Goal: Find specific page/section: Find specific page/section

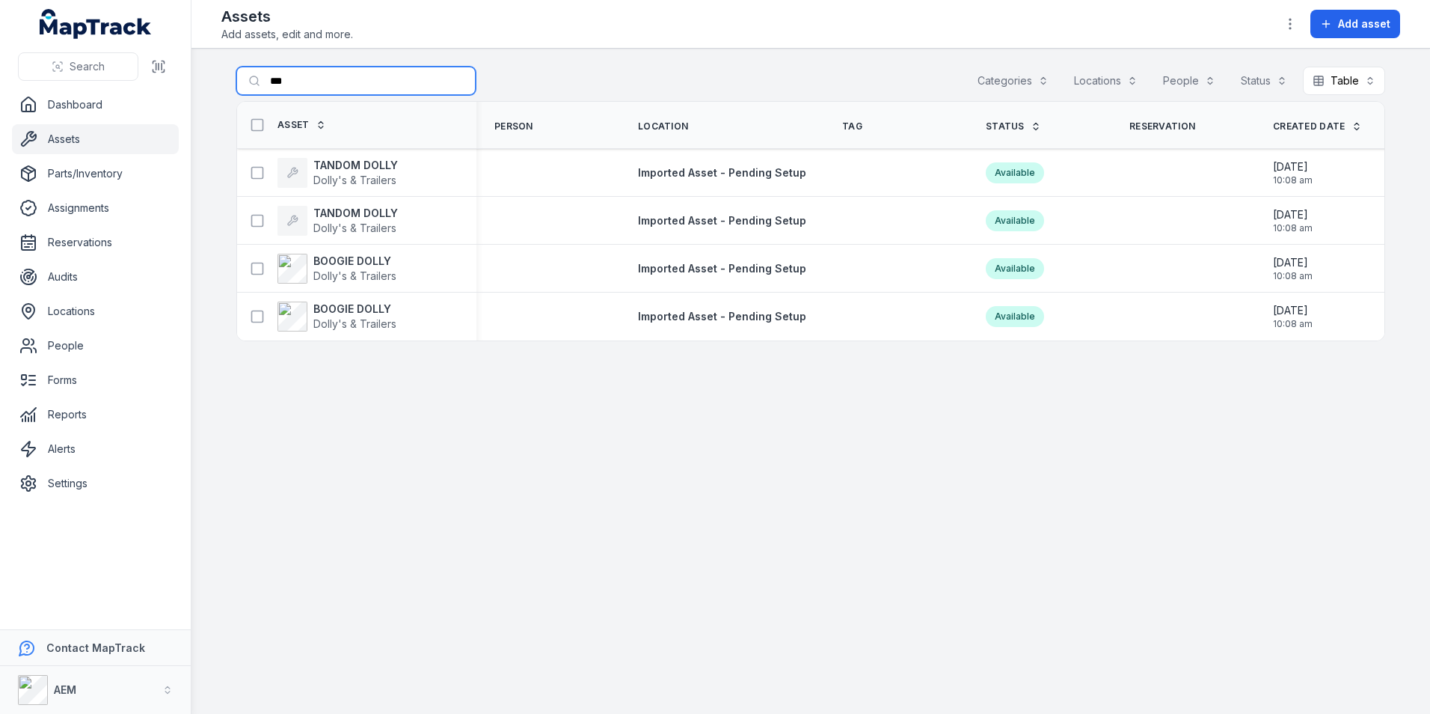
drag, startPoint x: 295, startPoint y: 87, endPoint x: 208, endPoint y: 86, distance: 87.5
click at [208, 86] on main "Search for assets *** Categories Locations People Status Table ***** Asset Pers…" at bounding box center [810, 381] width 1239 height 665
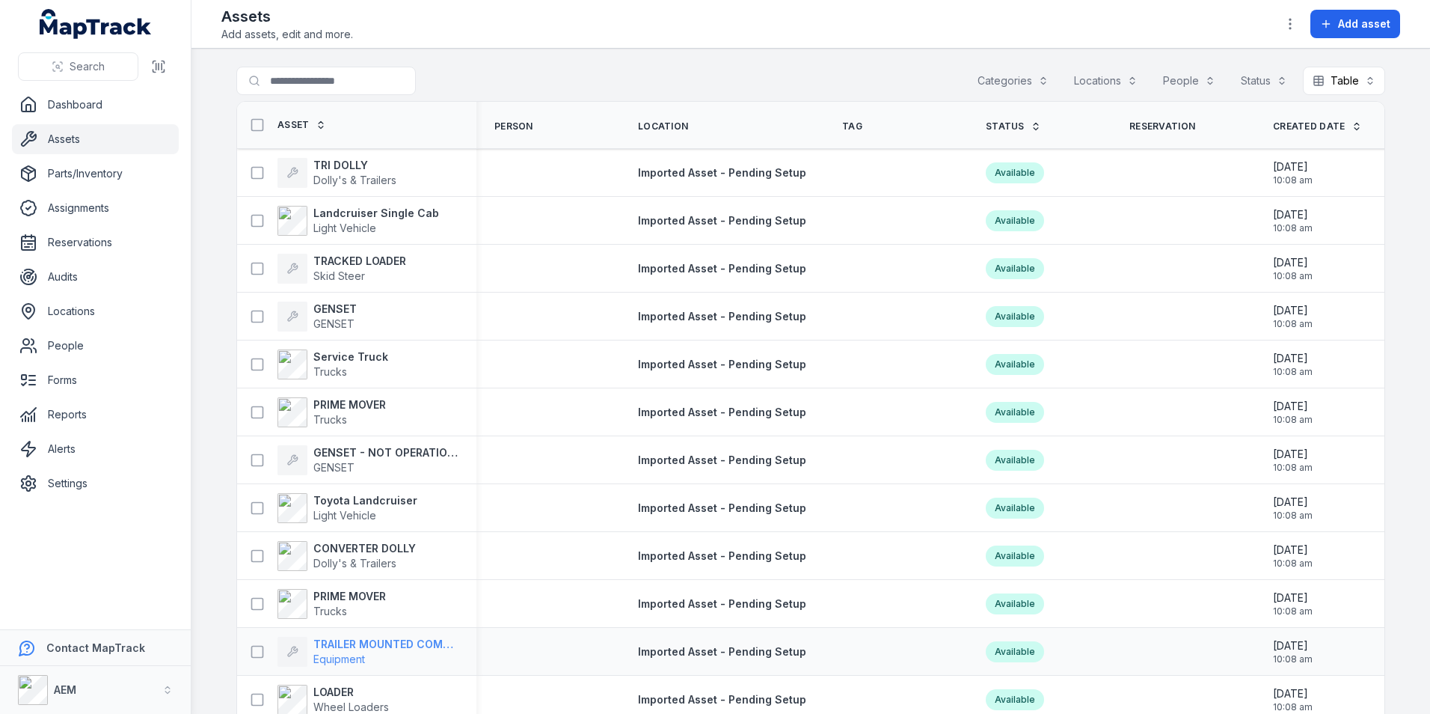
click at [378, 657] on span "Equipment" at bounding box center [385, 659] width 145 height 15
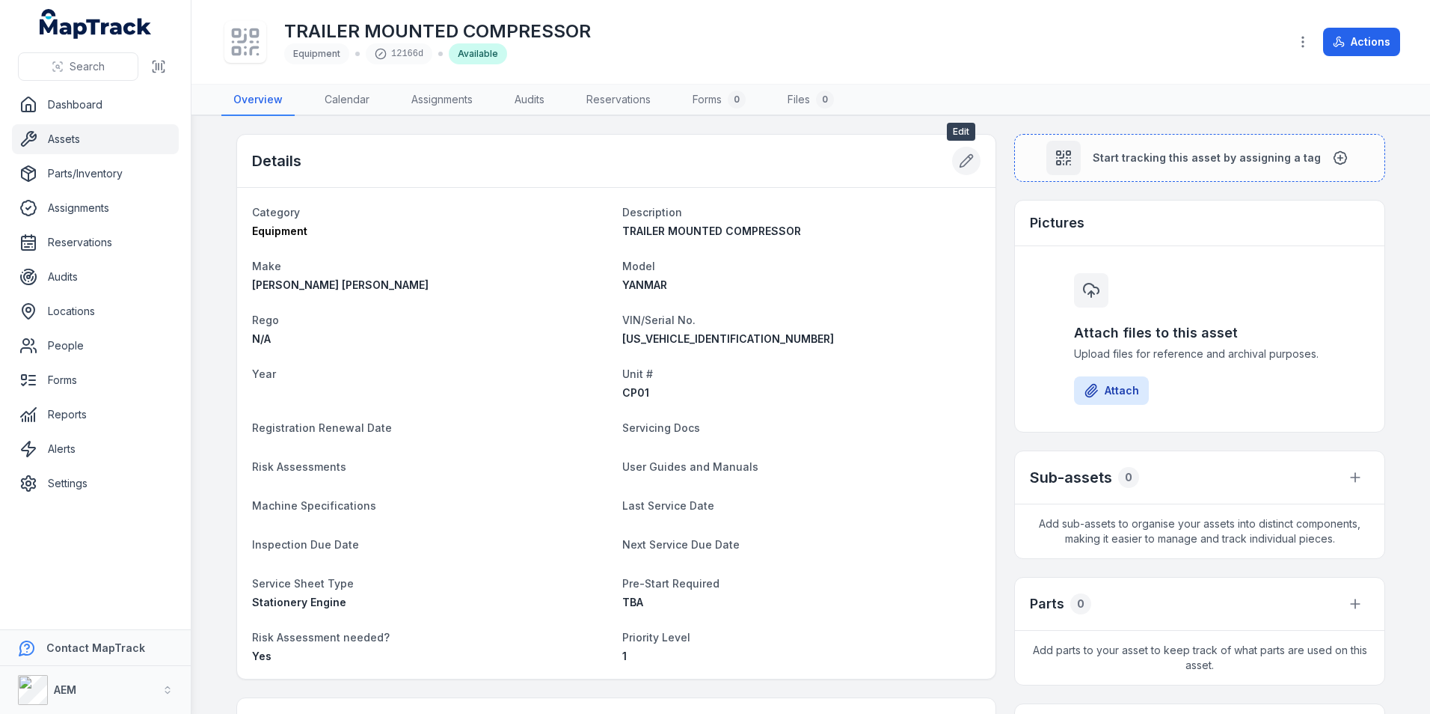
click at [952, 160] on button at bounding box center [966, 161] width 28 height 28
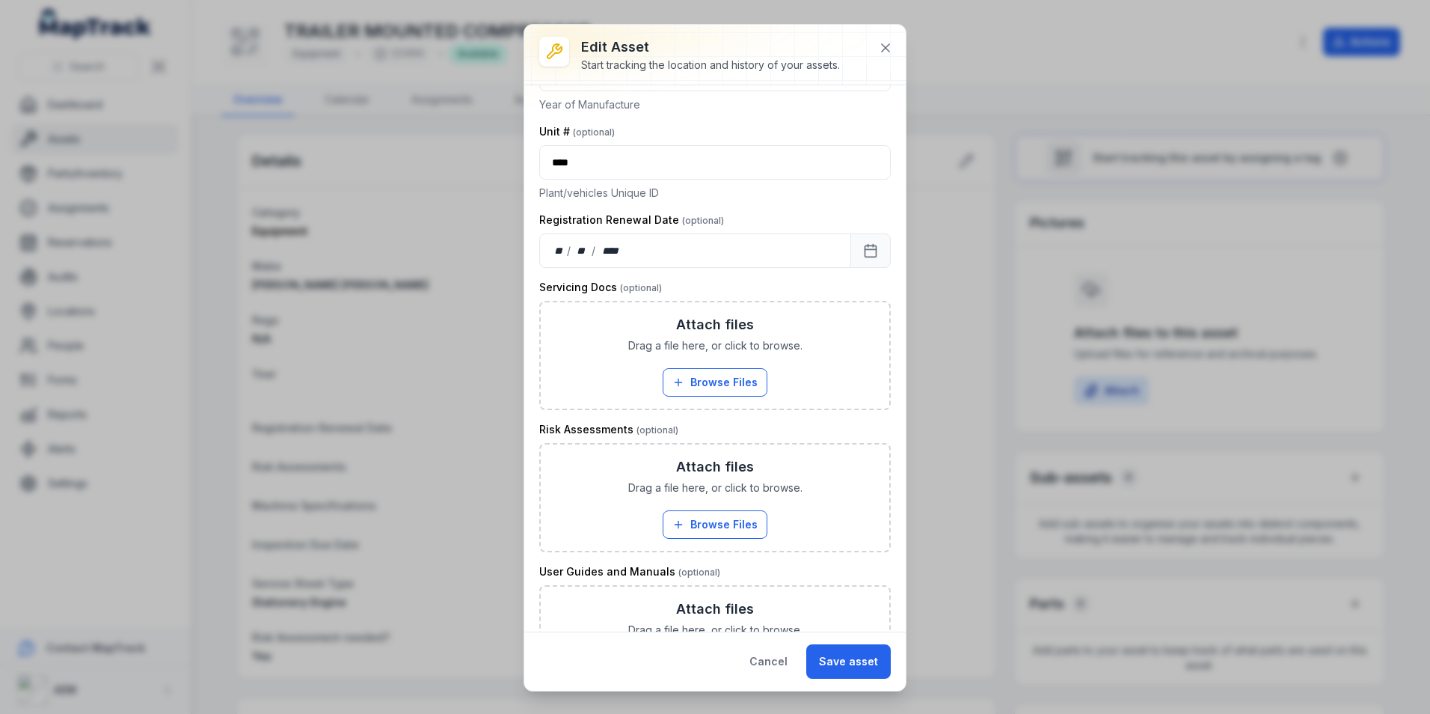
scroll to position [524, 0]
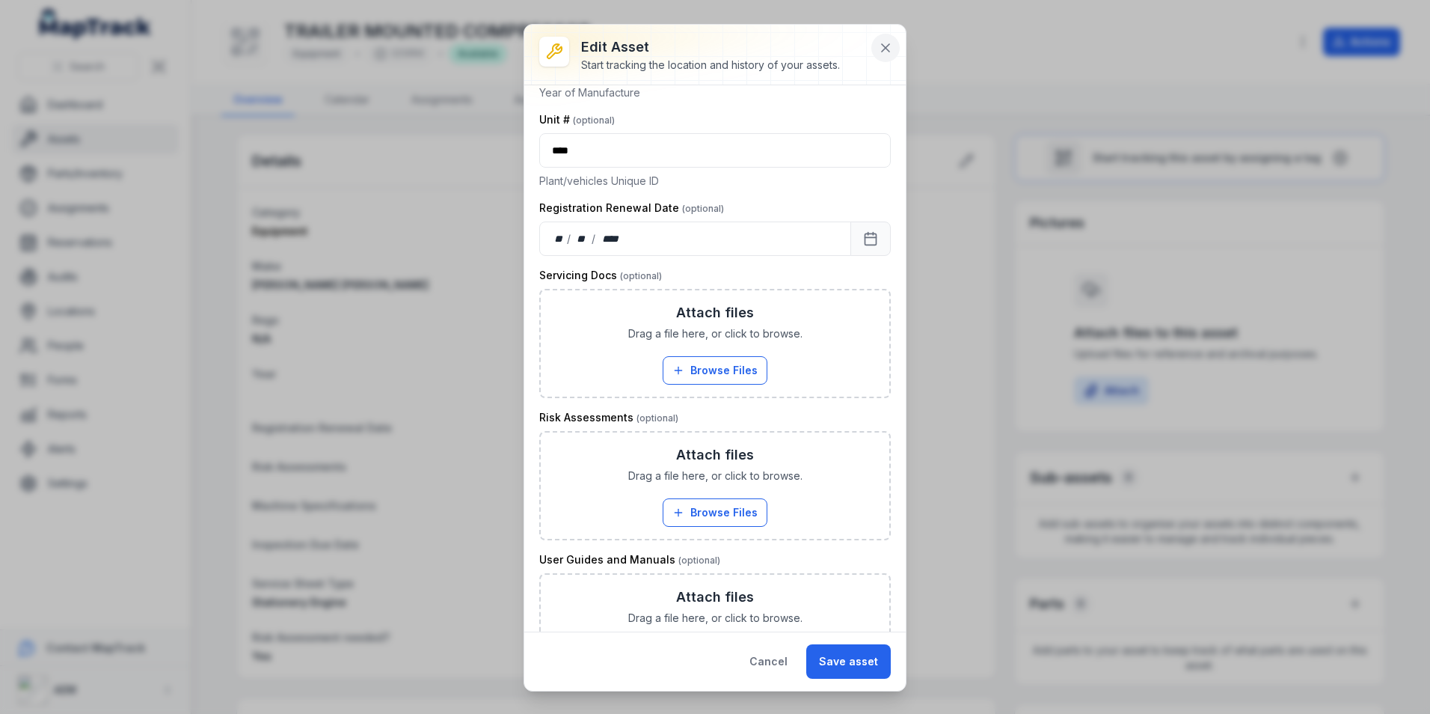
click at [851, 46] on div "Edit asset Start tracking the location and history of your assets." at bounding box center [722, 55] width 283 height 36
click at [880, 40] on button at bounding box center [885, 48] width 28 height 28
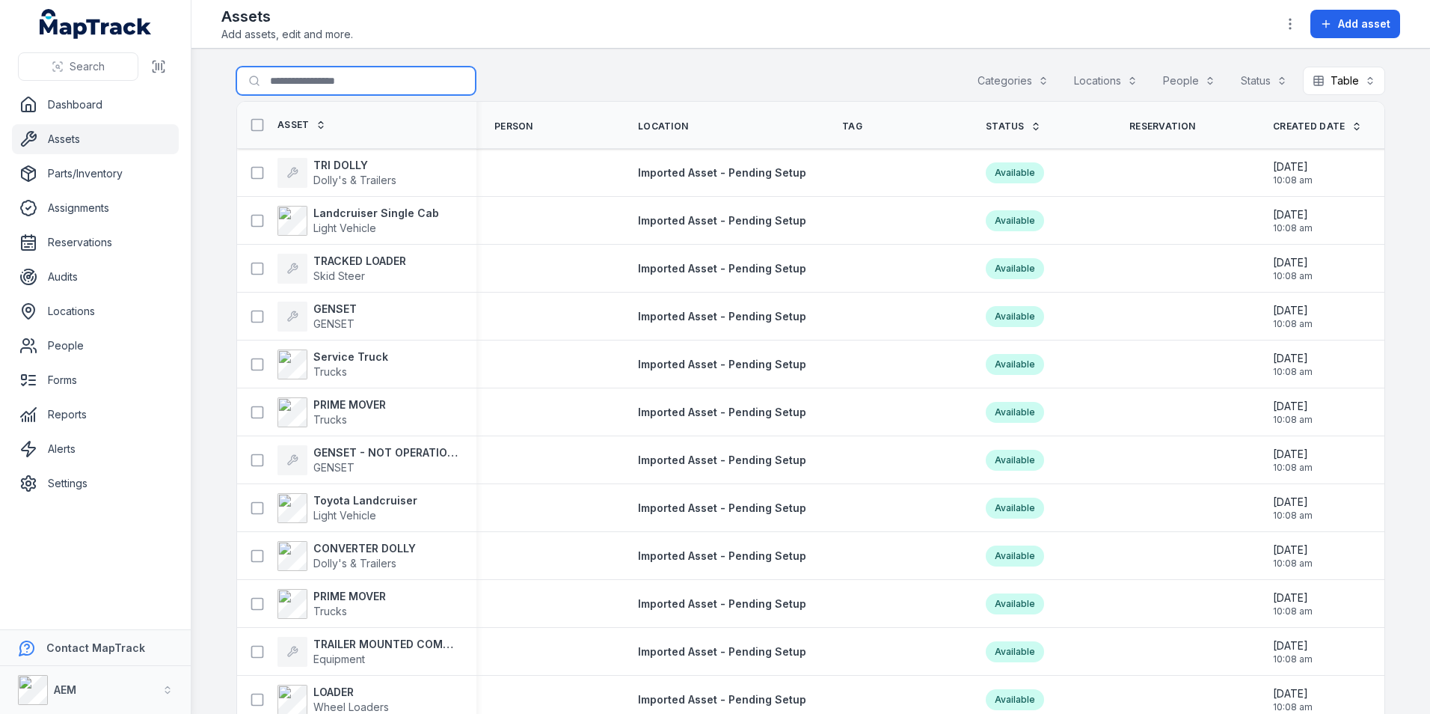
click at [305, 85] on input "Search for assets" at bounding box center [355, 81] width 239 height 28
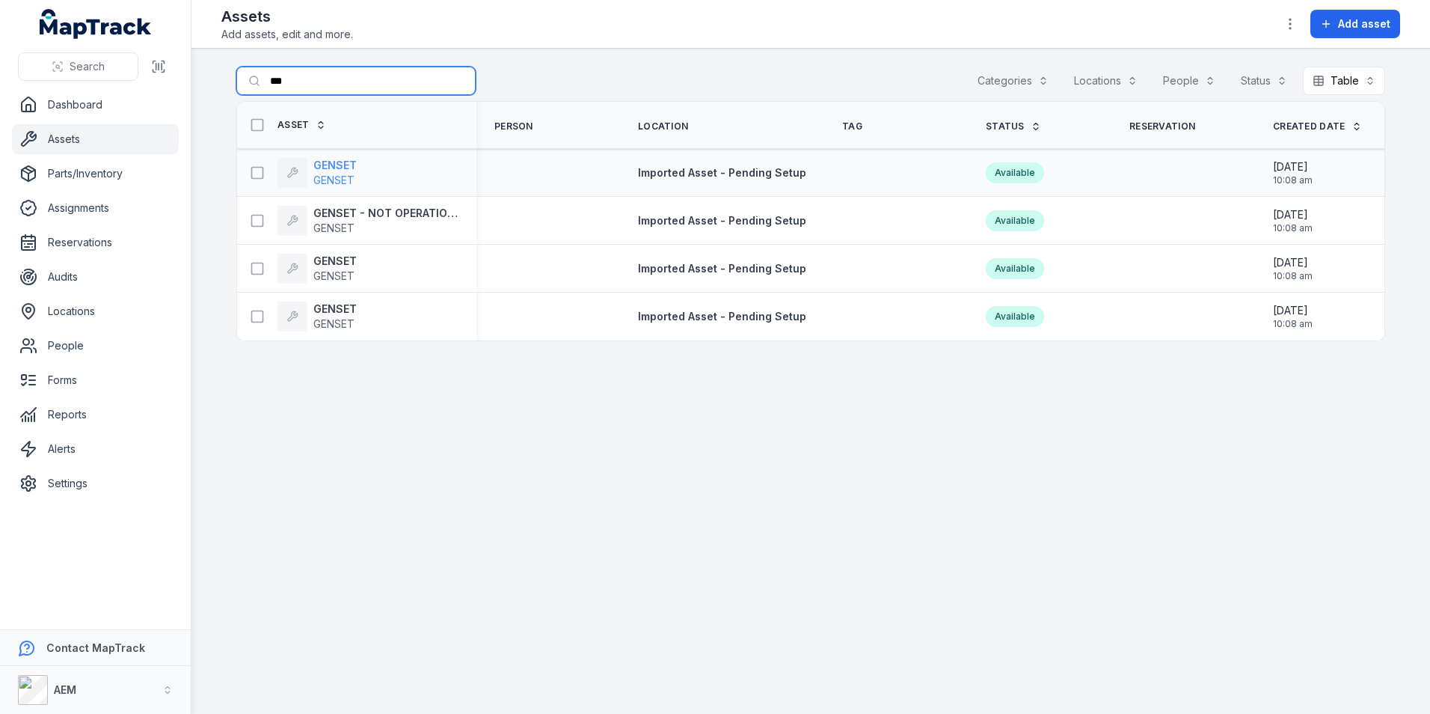
type input "***"
click at [339, 165] on strong "GENSET" at bounding box center [334, 165] width 43 height 15
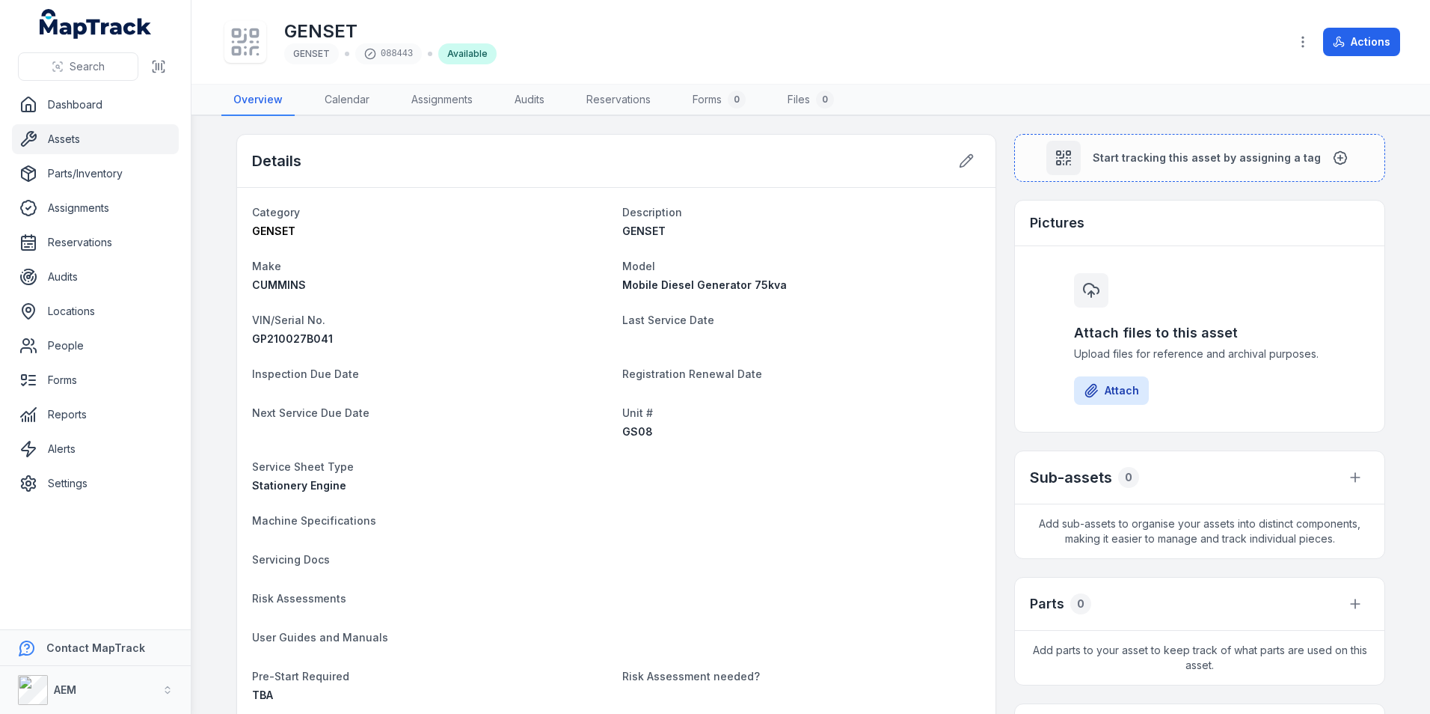
click at [945, 164] on div "Details" at bounding box center [616, 161] width 758 height 53
click at [983, 157] on div "Details" at bounding box center [616, 161] width 758 height 53
click at [972, 161] on button at bounding box center [966, 161] width 28 height 28
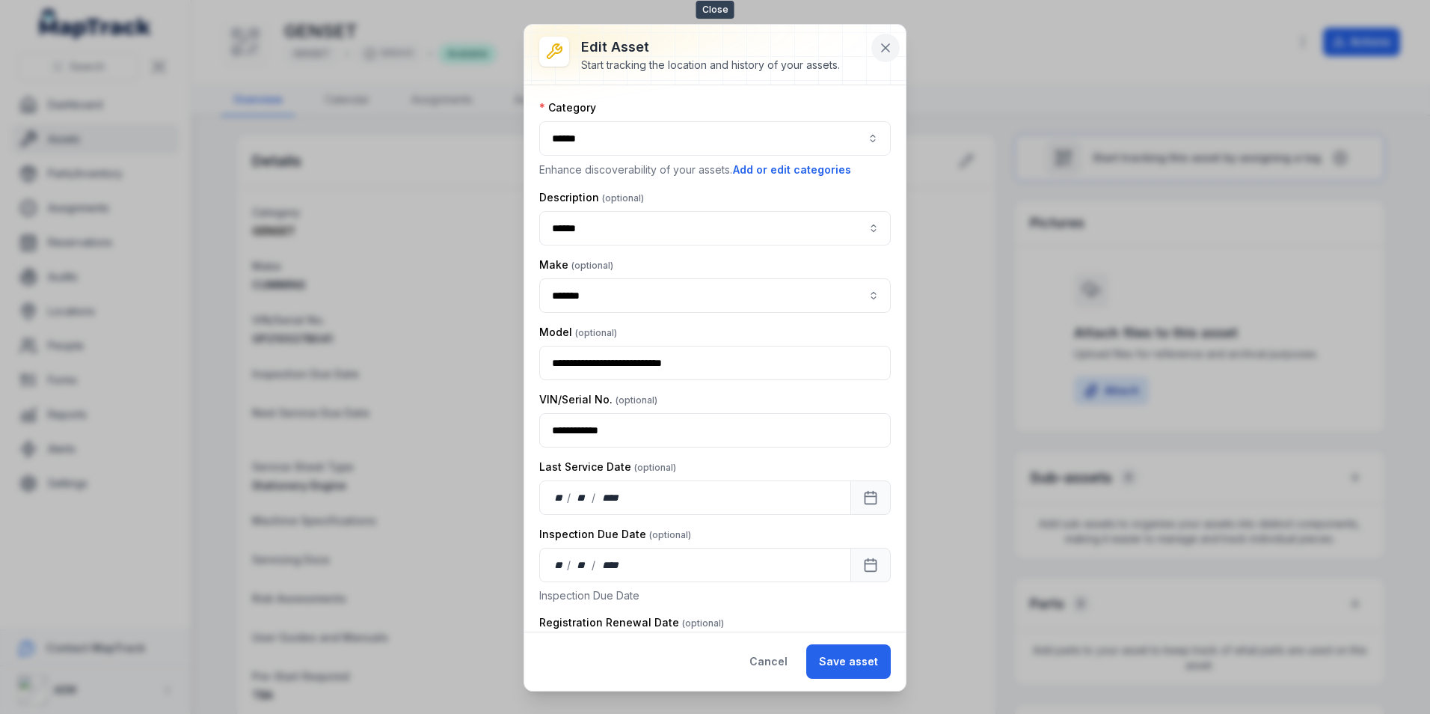
drag, startPoint x: 892, startPoint y: 36, endPoint x: 886, endPoint y: 44, distance: 10.6
click at [893, 36] on button at bounding box center [885, 48] width 28 height 28
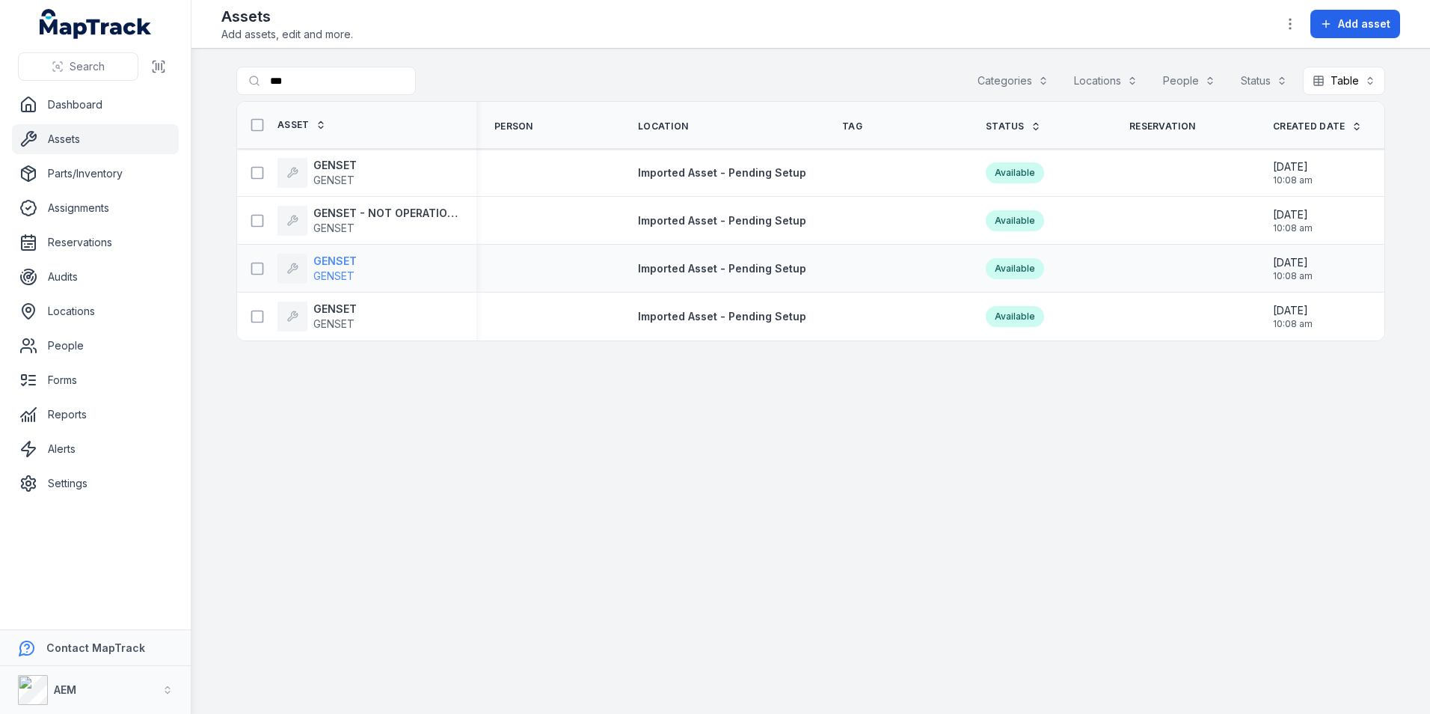
click at [338, 254] on strong "GENSET" at bounding box center [334, 261] width 43 height 15
click at [330, 260] on strong "GENSET" at bounding box center [334, 261] width 43 height 15
click at [676, 273] on span "Imported Asset - Pending Setup" at bounding box center [722, 268] width 168 height 13
click at [346, 257] on strong "GENSET" at bounding box center [334, 261] width 43 height 15
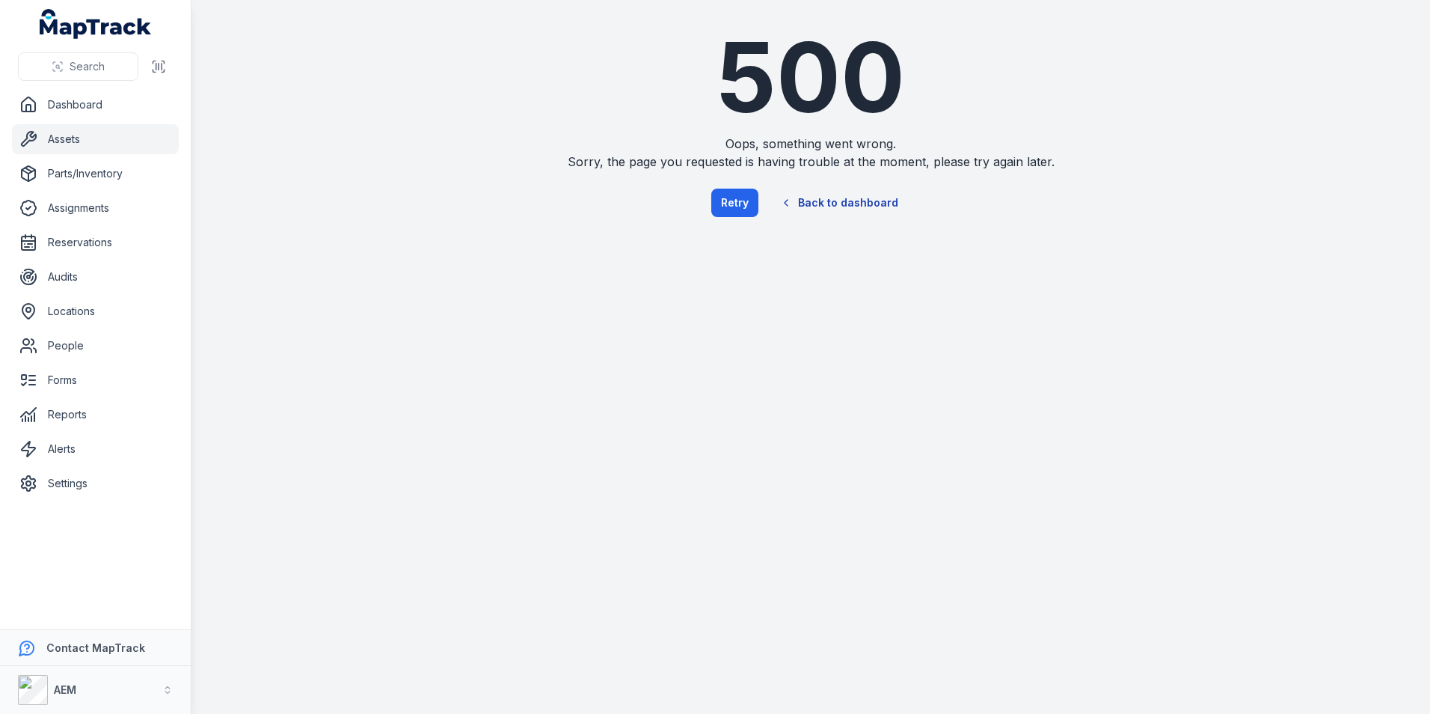
click at [876, 209] on link "Back to dashboard" at bounding box center [839, 203] width 144 height 34
click at [814, 197] on link "Back to dashboard" at bounding box center [839, 203] width 144 height 34
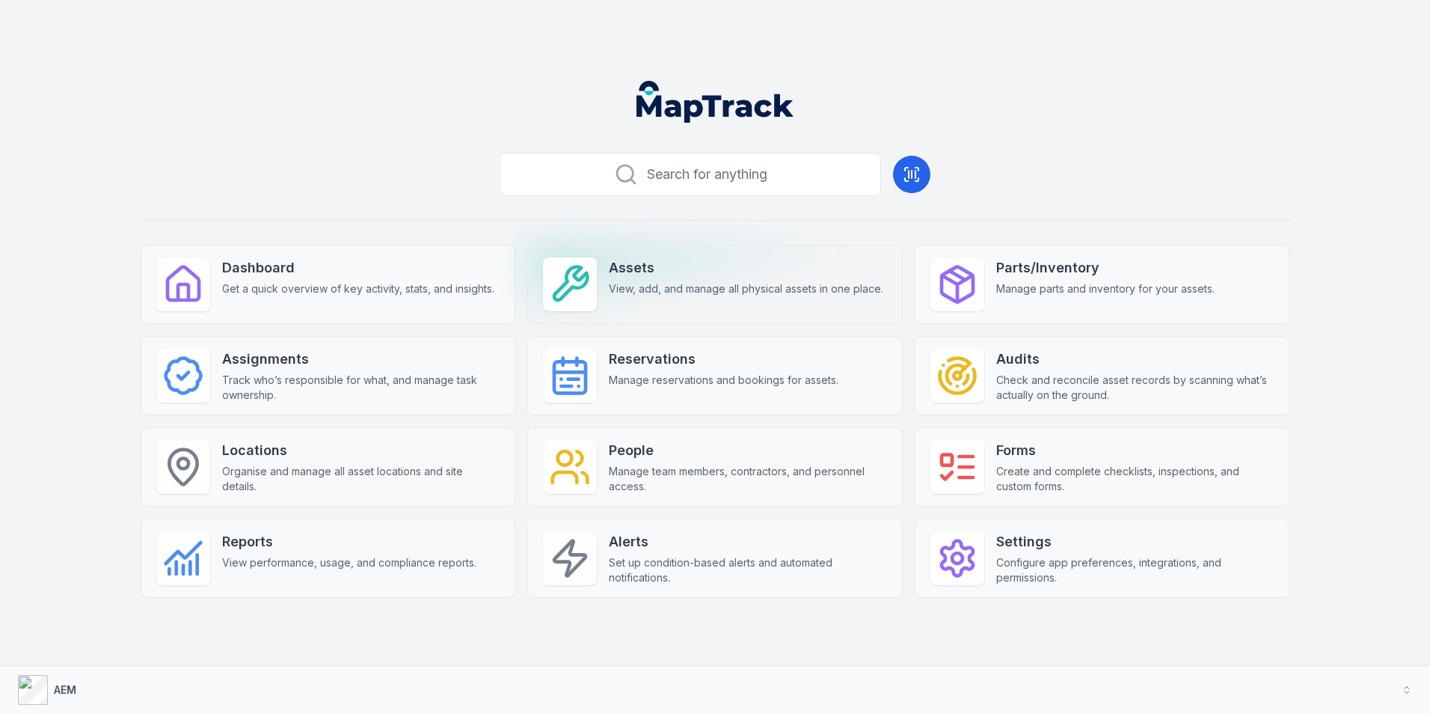
click at [623, 266] on strong "Assets" at bounding box center [746, 267] width 275 height 21
